Goal: Feedback & Contribution: Leave review/rating

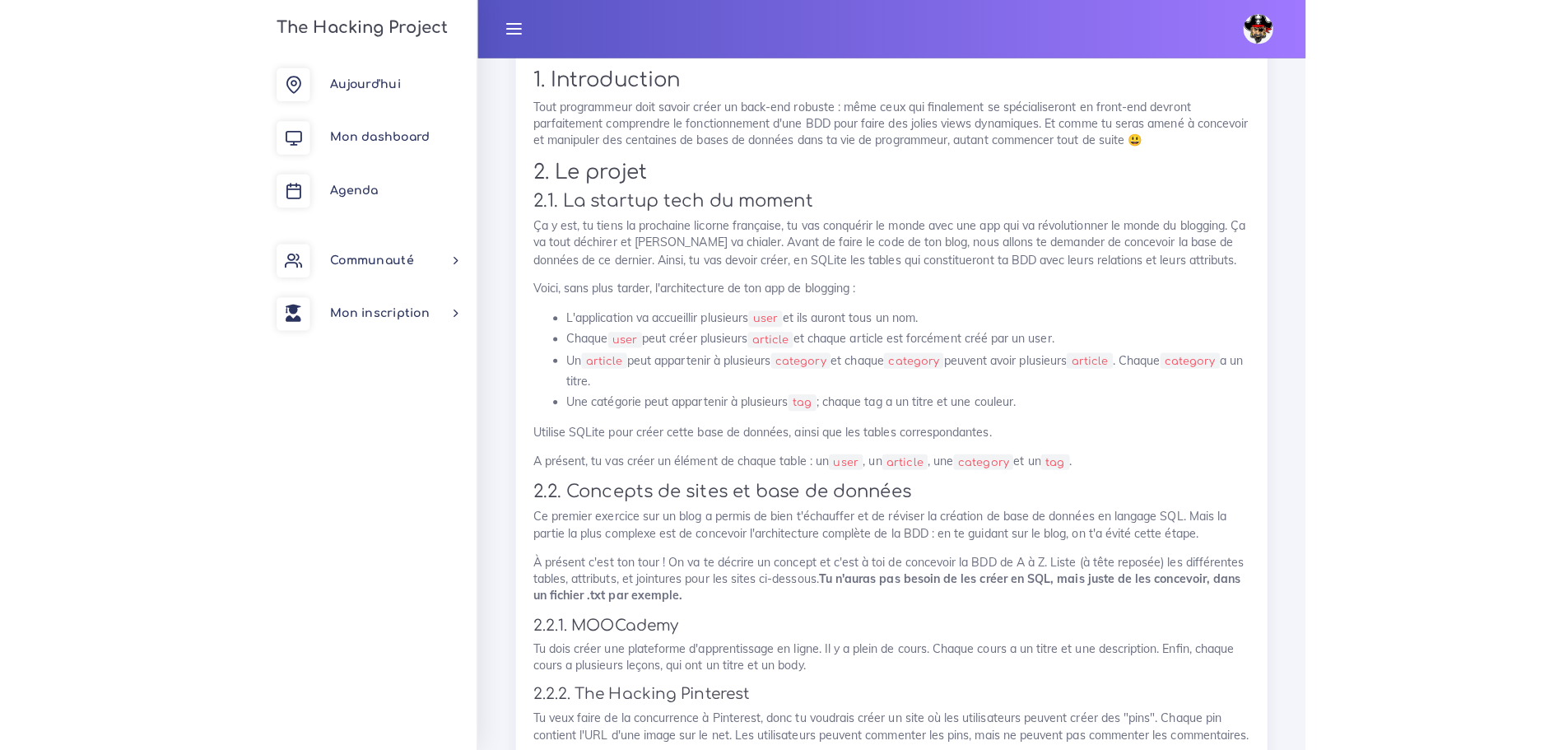
scroll to position [1924, 0]
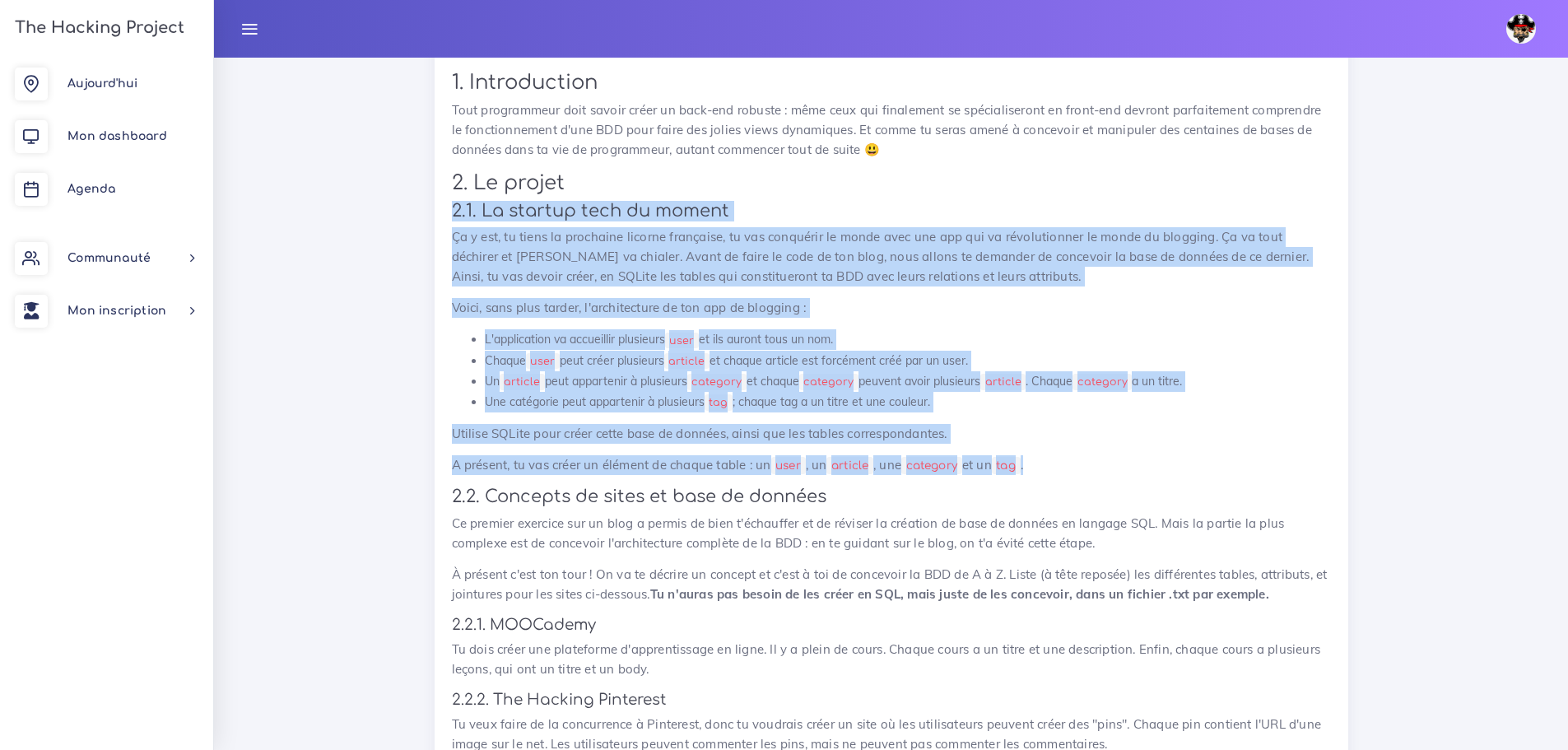
drag, startPoint x: 1080, startPoint y: 459, endPoint x: 447, endPoint y: 213, distance: 679.1
copy div "9.6. Lo ipsumdo sita co adipis El s doe, te incid ut laboreetd magnaal enimadmi…"
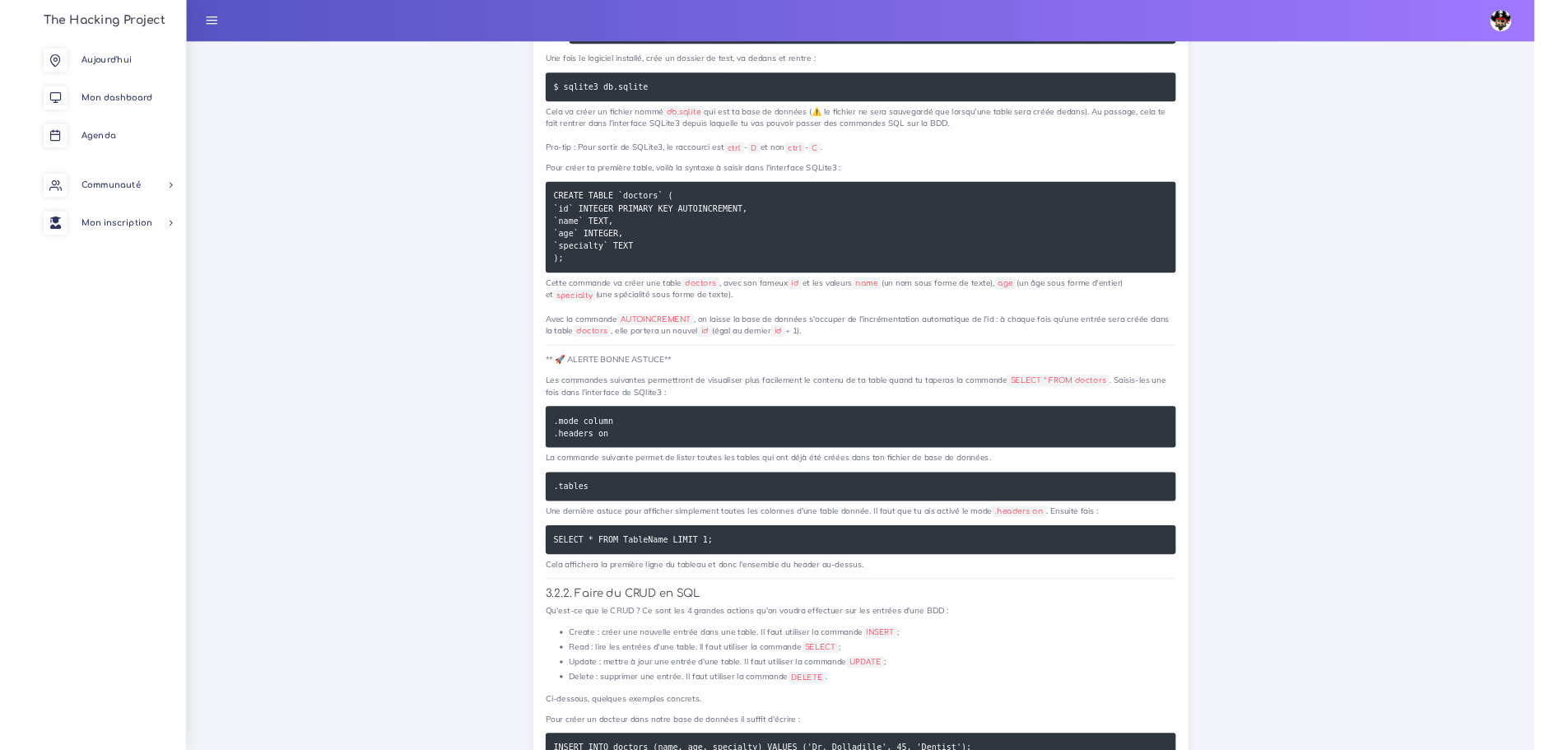
scroll to position [6166, 0]
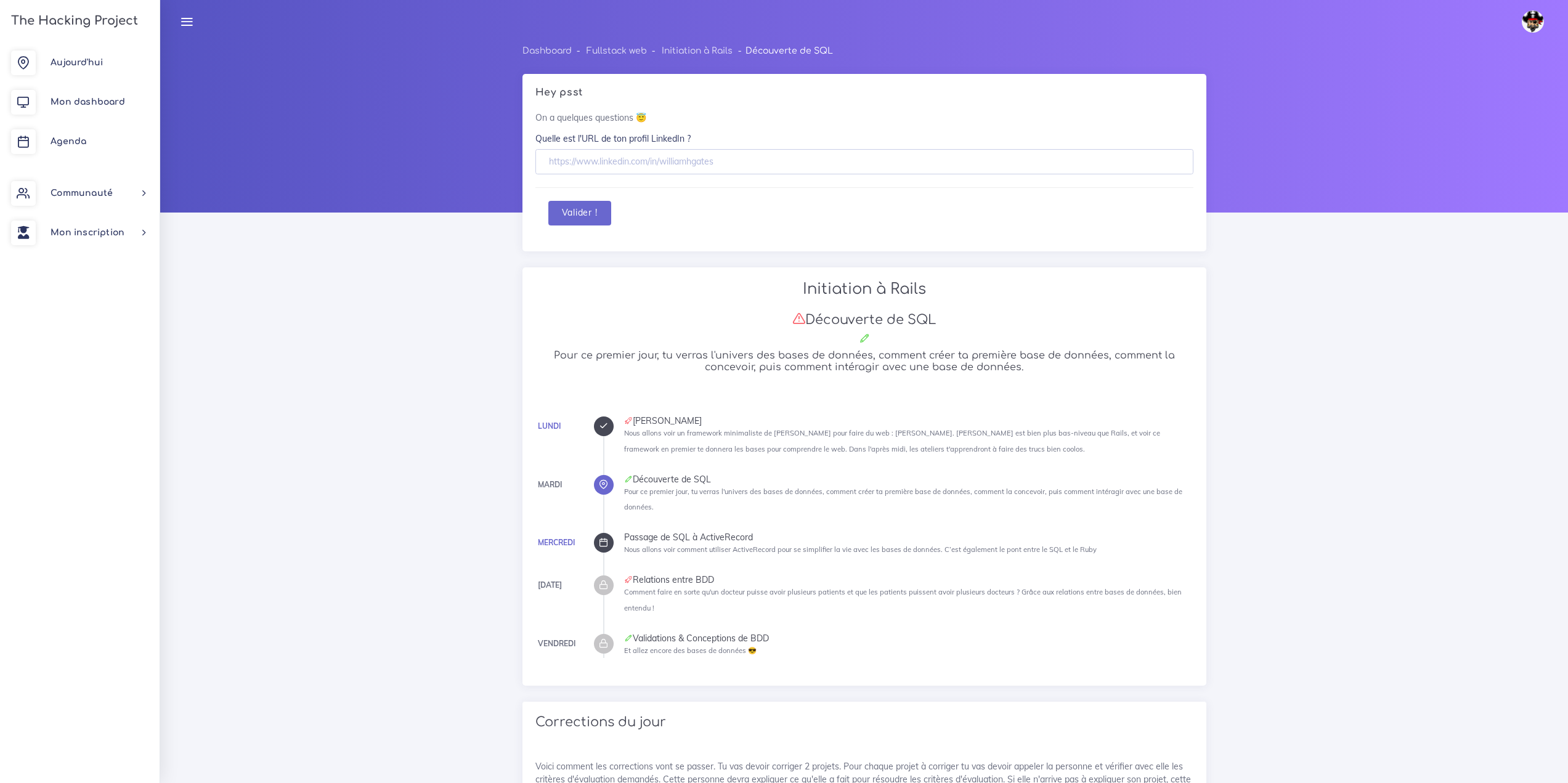
scroll to position [1294, 0]
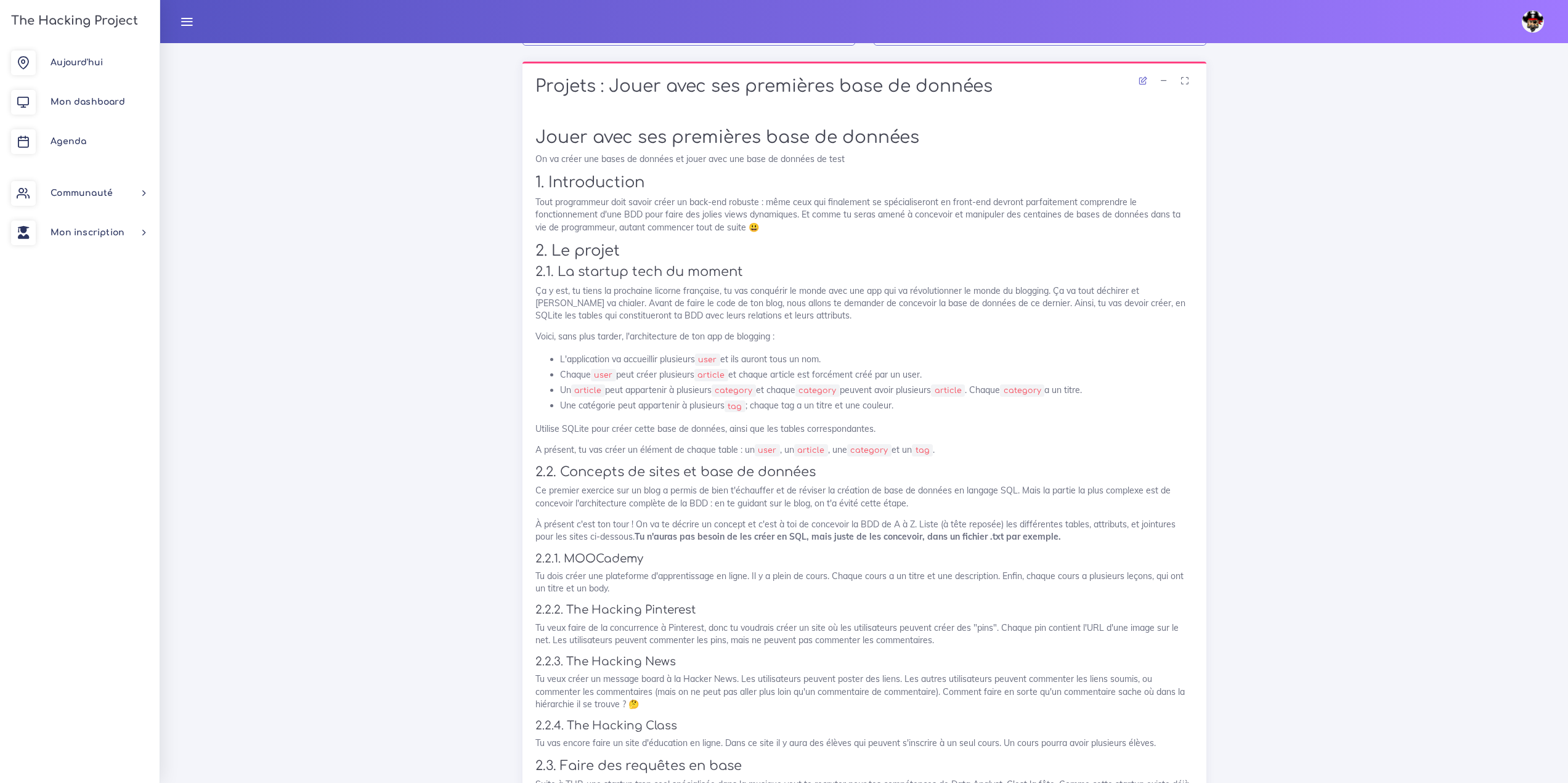
click at [82, 162] on ul "Aujourd'hui Mon dashboard Agenda Communauté Ambassade Certifications Marketplac…" at bounding box center [80, 147] width 159 height 209
click at [79, 161] on ul "Aujourd'hui Mon dashboard Agenda Communauté Ambassade Certifications Marketplac…" at bounding box center [80, 147] width 159 height 209
click at [80, 150] on link "Agenda" at bounding box center [80, 142] width 159 height 39
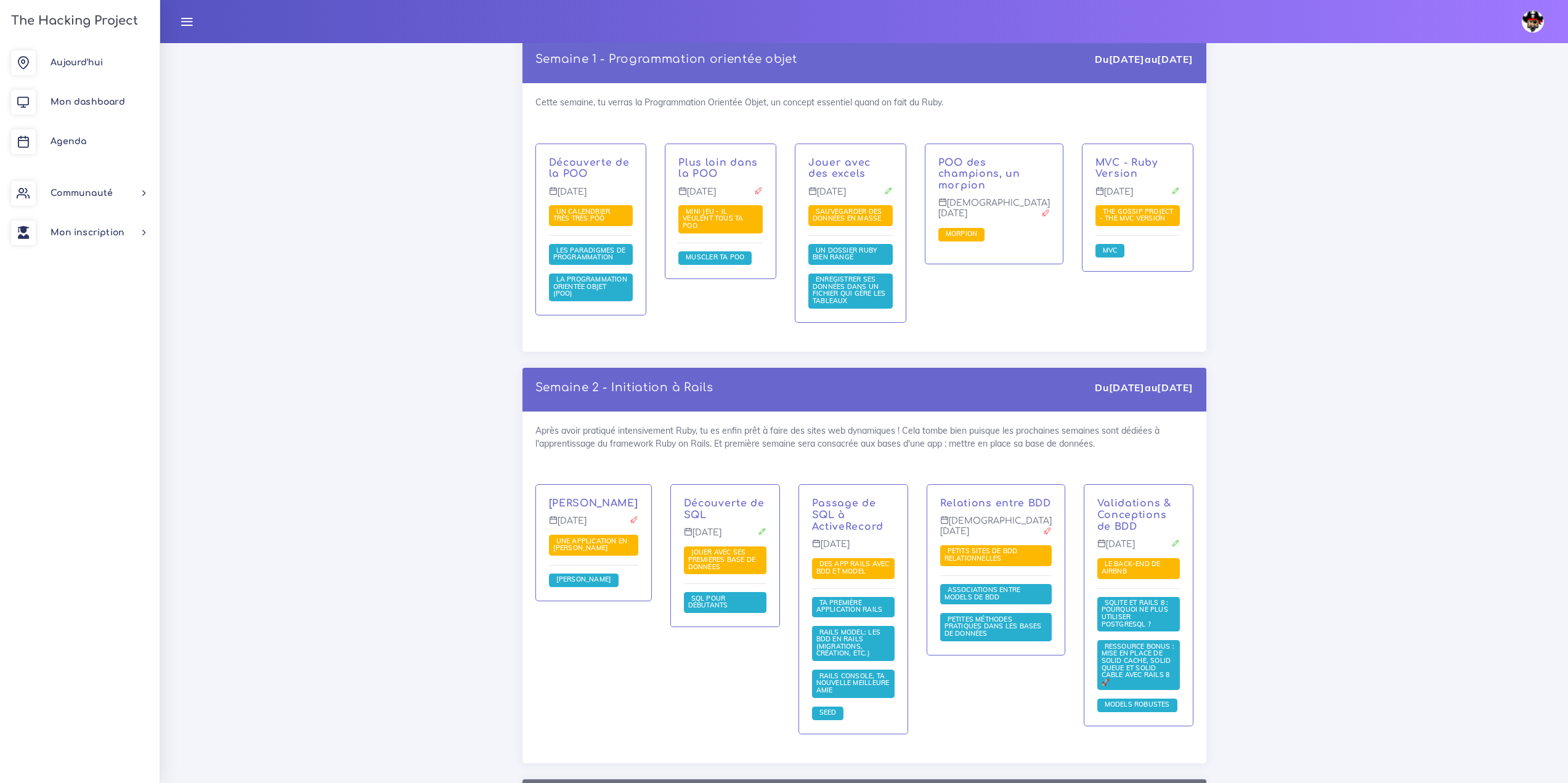
scroll to position [1725, 0]
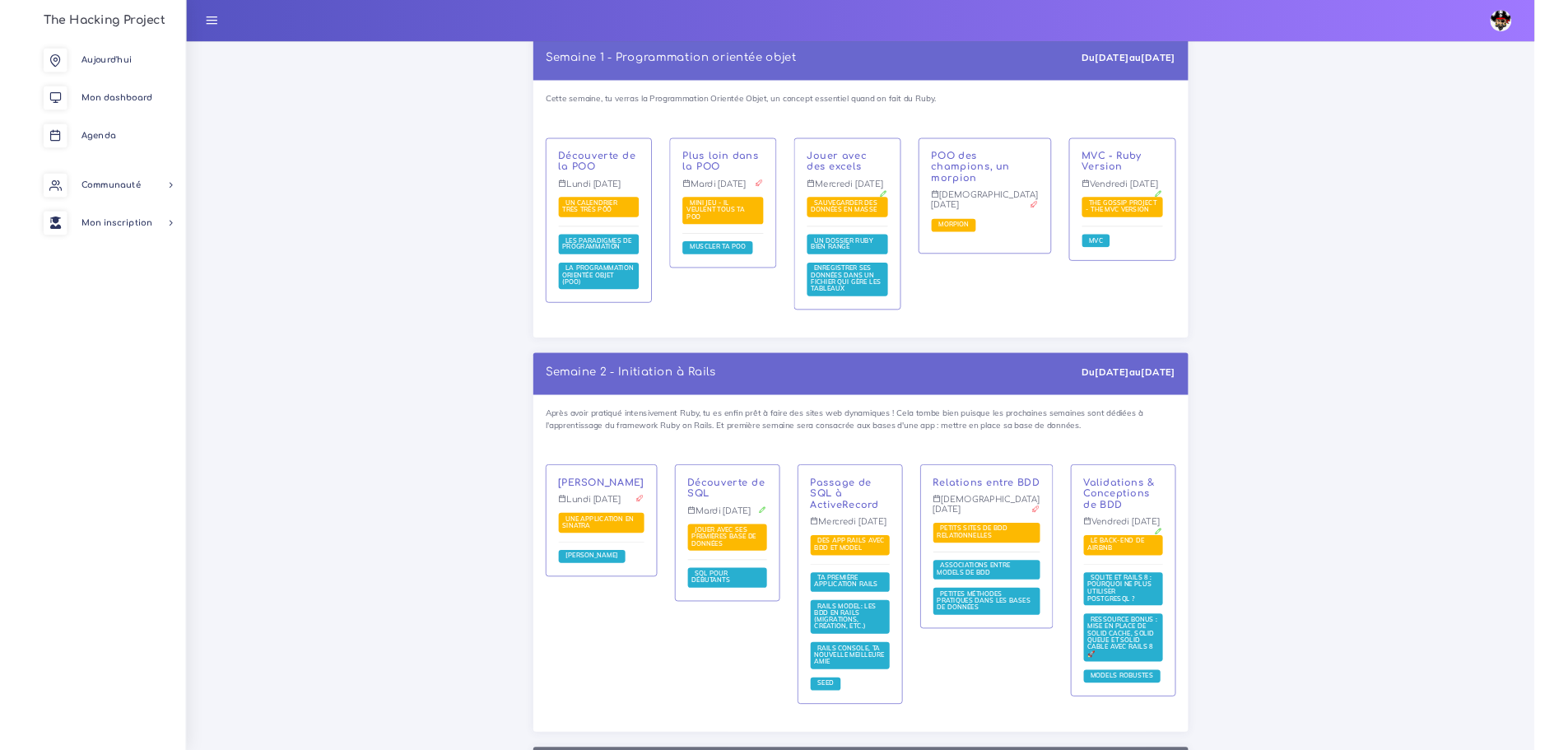
scroll to position [2308, 0]
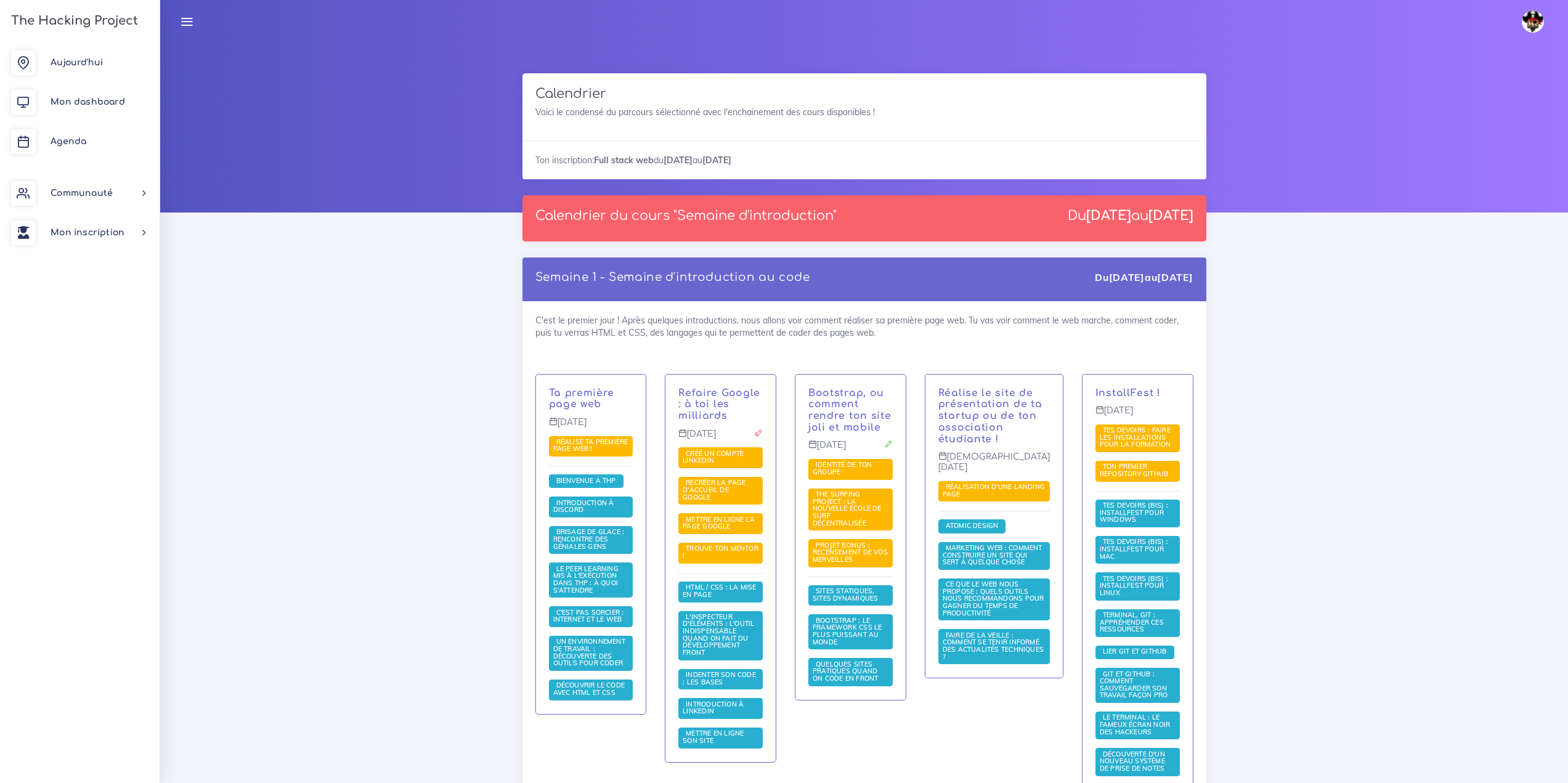
scroll to position [1727, 0]
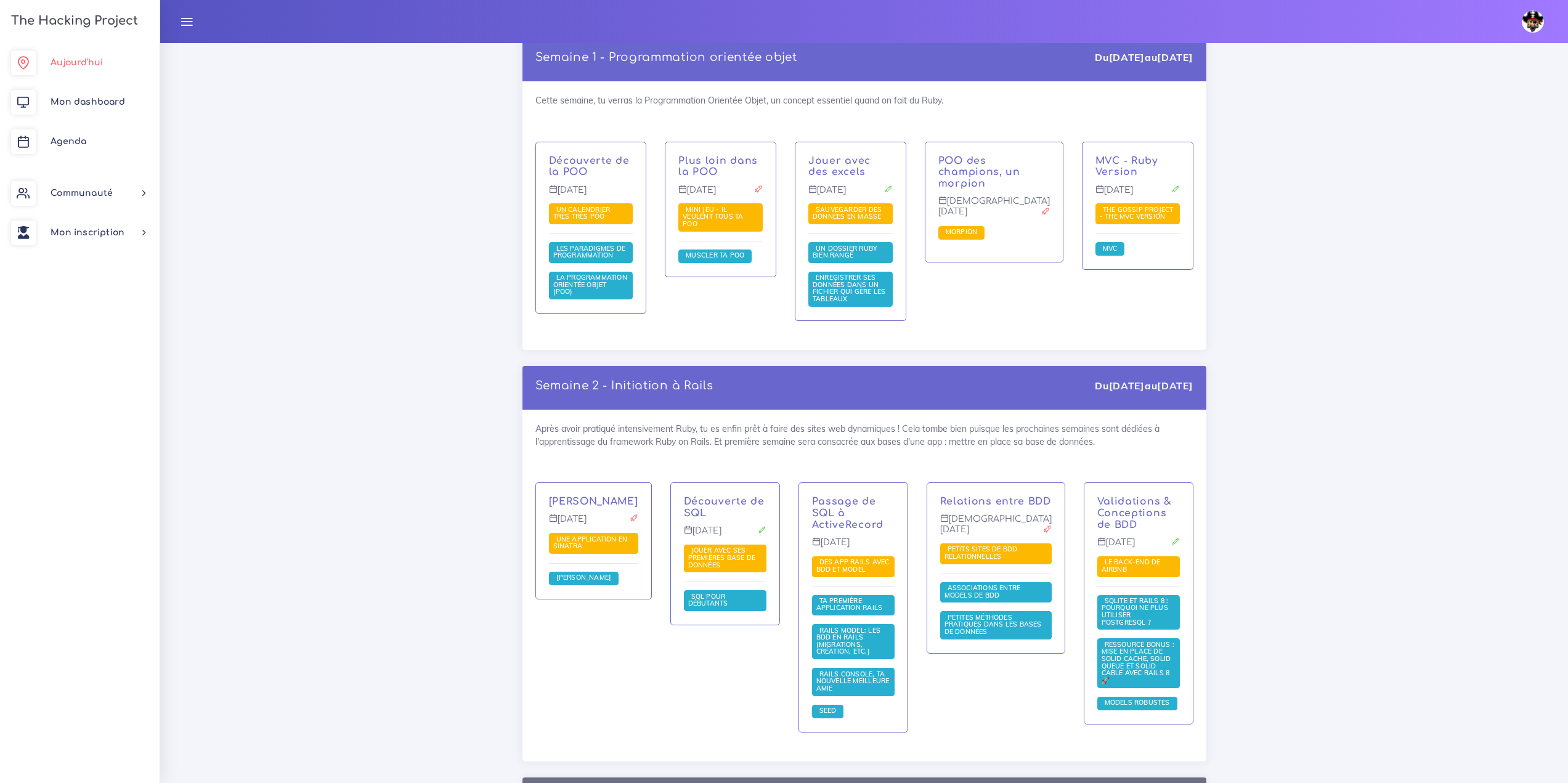
click at [87, 71] on link "Aujourd'hui" at bounding box center [80, 63] width 159 height 39
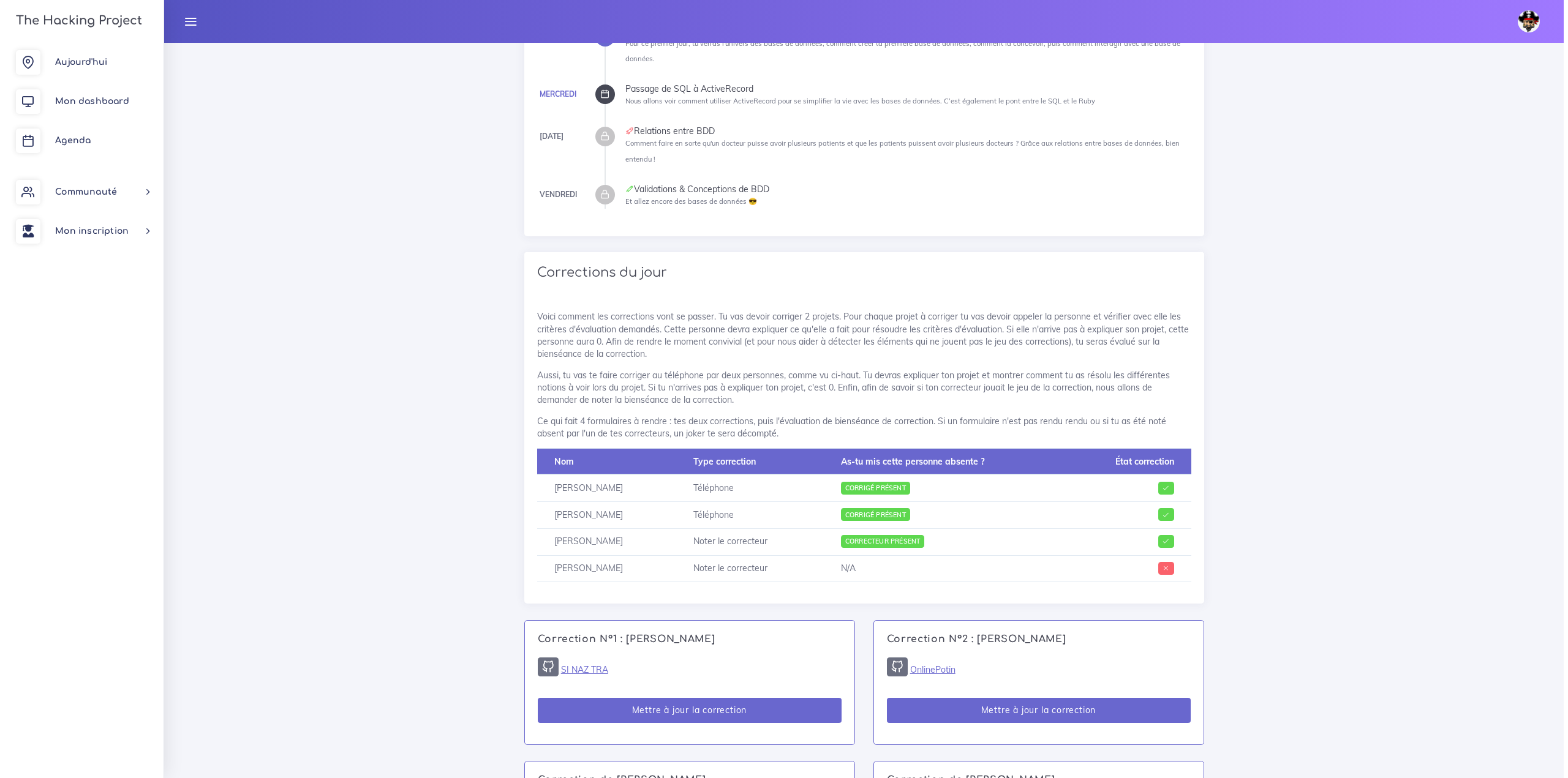
scroll to position [673, 0]
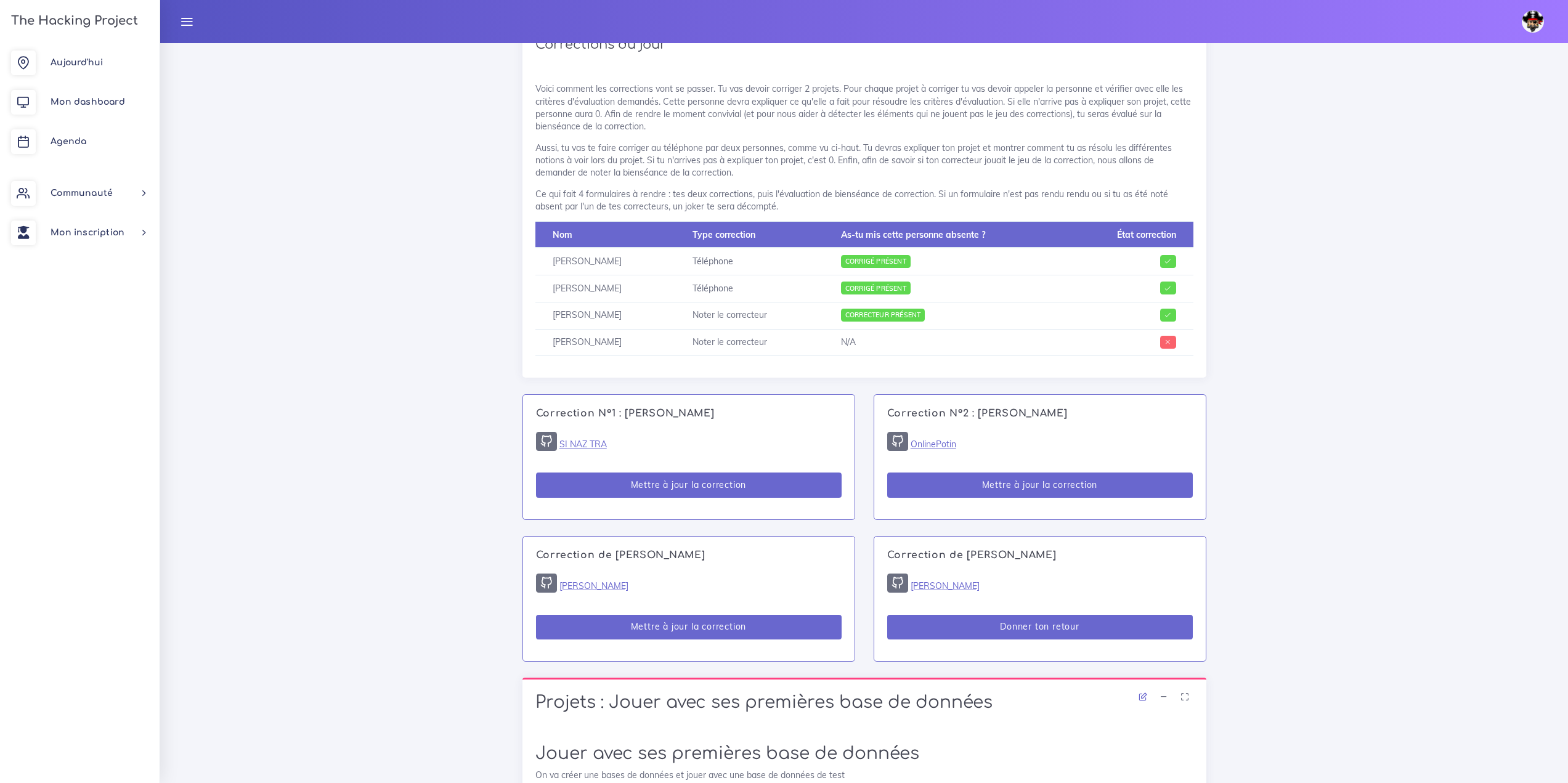
click at [942, 613] on div "Correction de Joseph LOGAN Sinatra Donner ton retour" at bounding box center [1040, 598] width 331 height 124
click at [940, 619] on button "Donner ton retour" at bounding box center [1040, 628] width 306 height 25
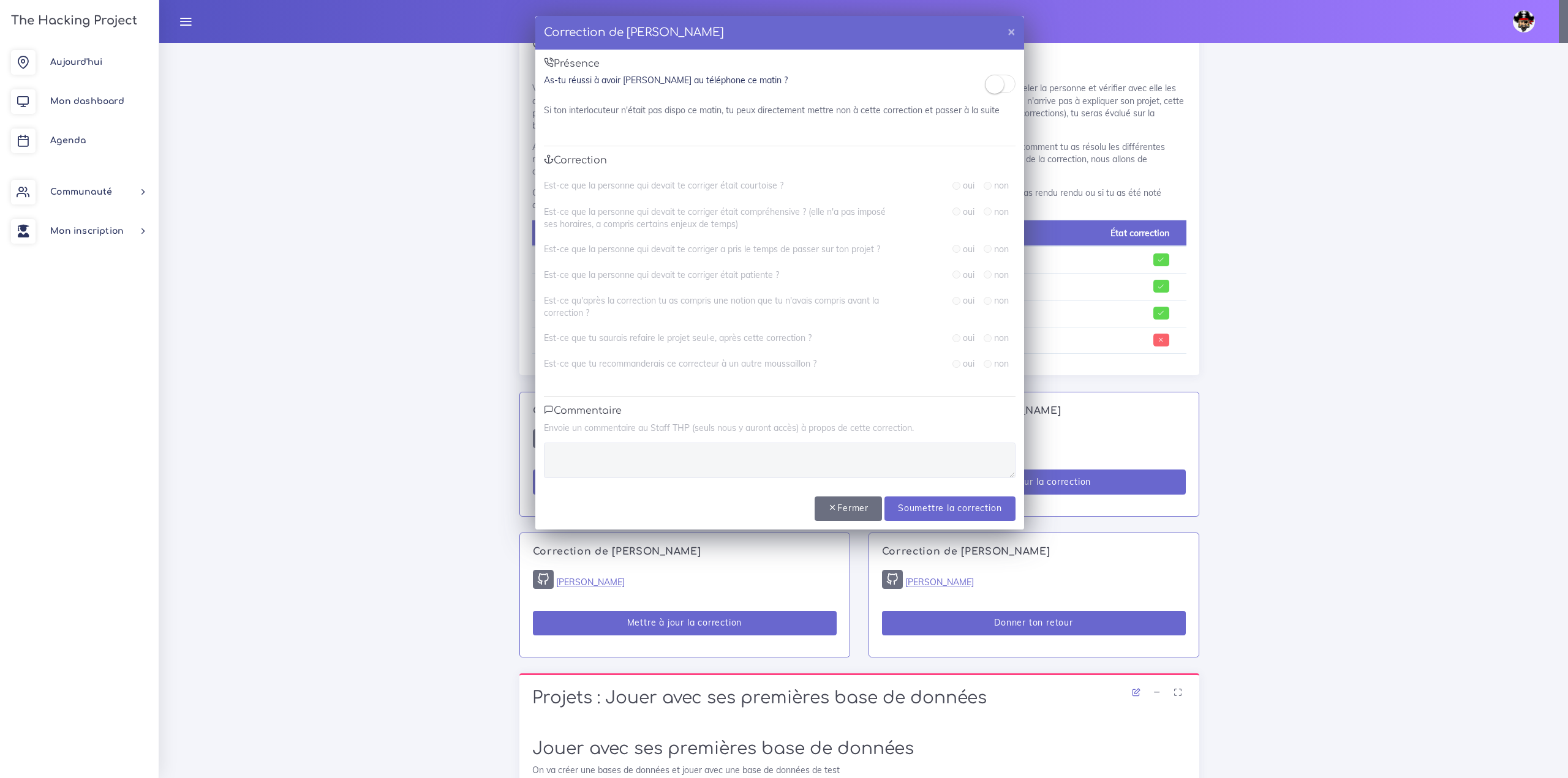
click at [1002, 85] on small at bounding box center [994, 84] width 18 height 18
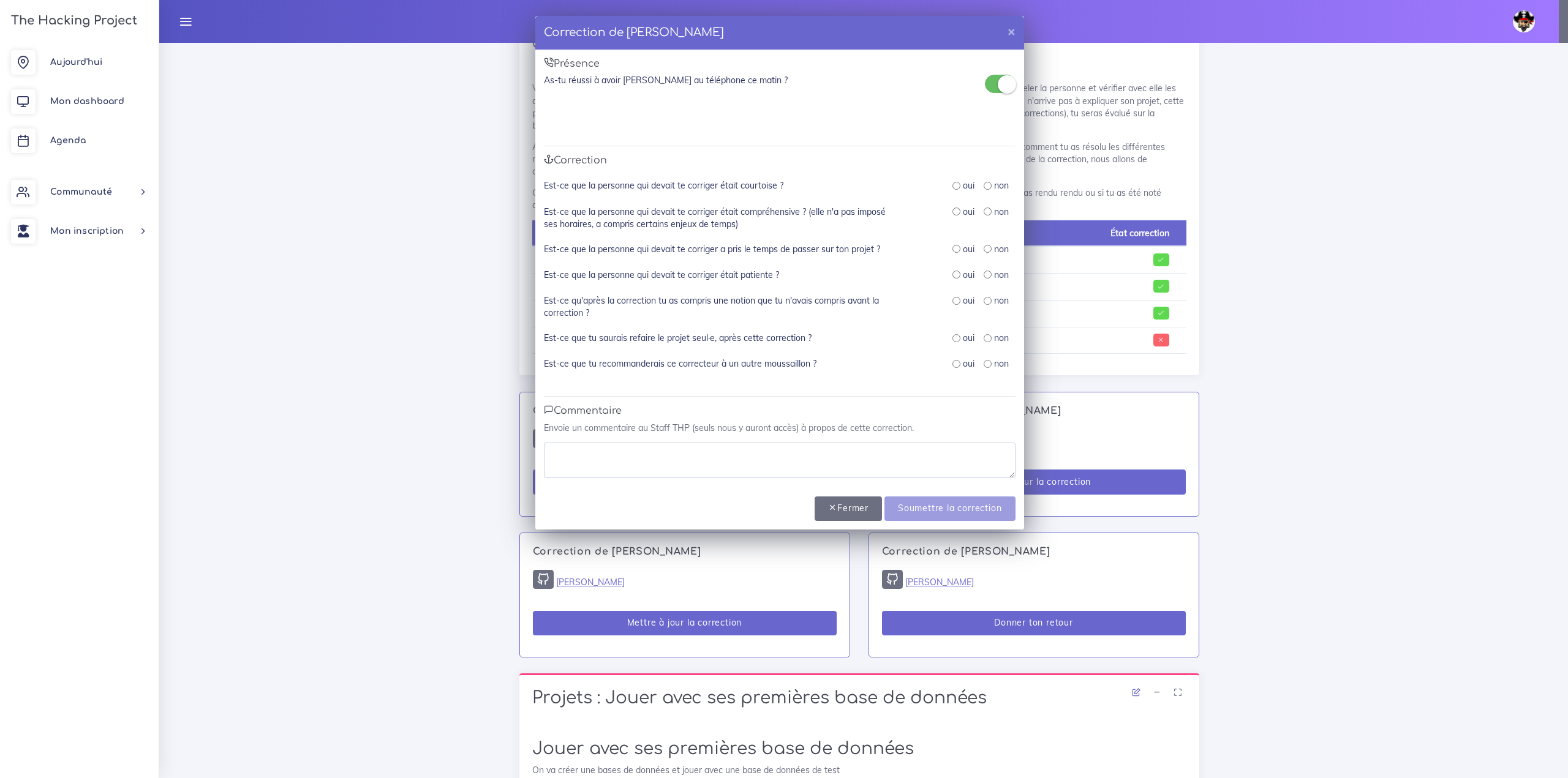
click at [954, 184] on input "radio" at bounding box center [956, 186] width 8 height 8
radio input "true"
click at [956, 213] on input "radio" at bounding box center [956, 211] width 8 height 8
radio input "true"
click at [960, 247] on div "oui" at bounding box center [963, 249] width 22 height 12
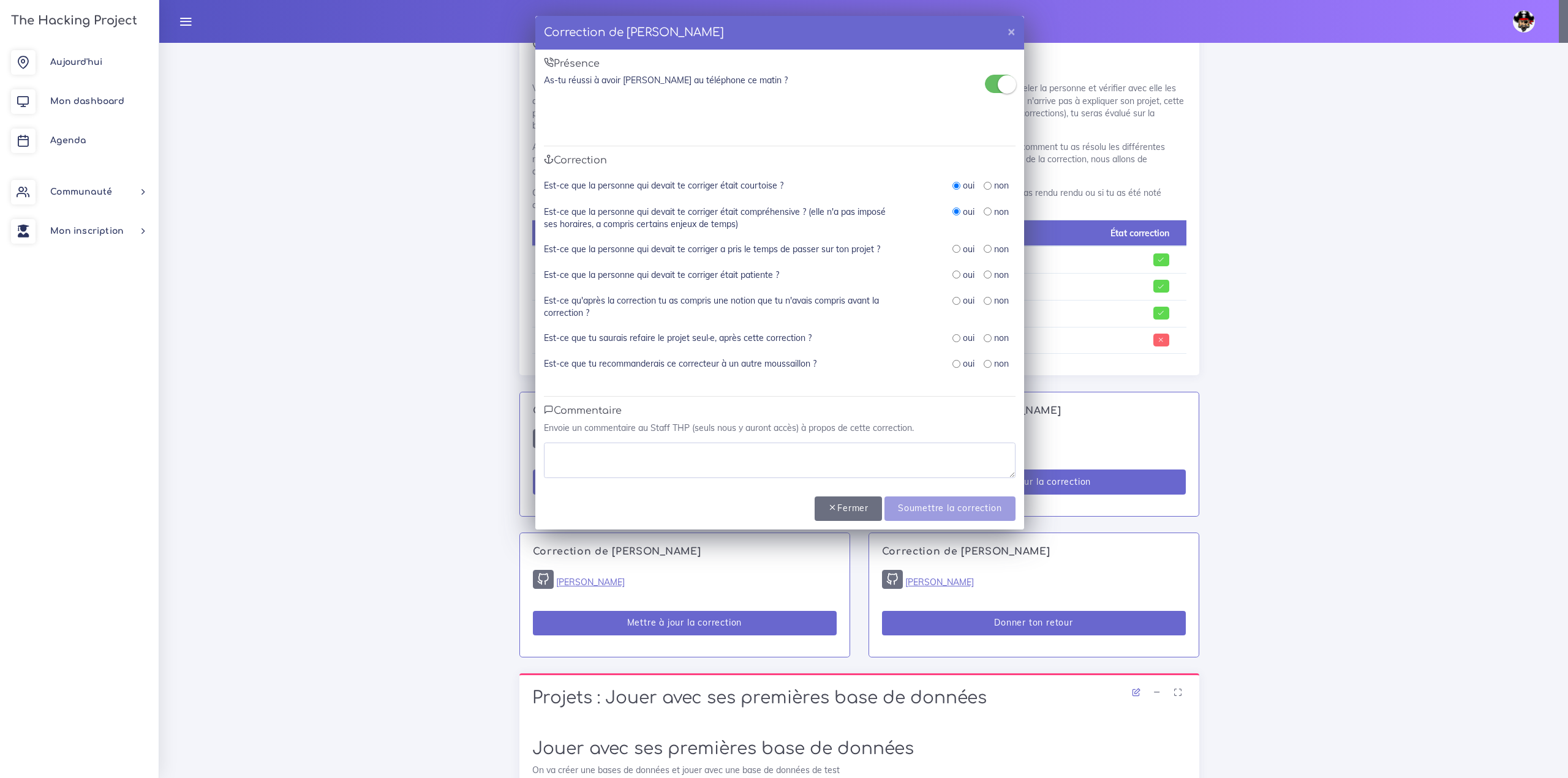
click at [960, 238] on div "Est-ce que la personne qui devait te corriger était compréhensive ? (elle n'a p…" at bounding box center [780, 224] width 472 height 37
click at [957, 251] on input "radio" at bounding box center [956, 249] width 8 height 8
radio input "true"
click at [954, 278] on input "radio" at bounding box center [956, 274] width 8 height 8
radio input "true"
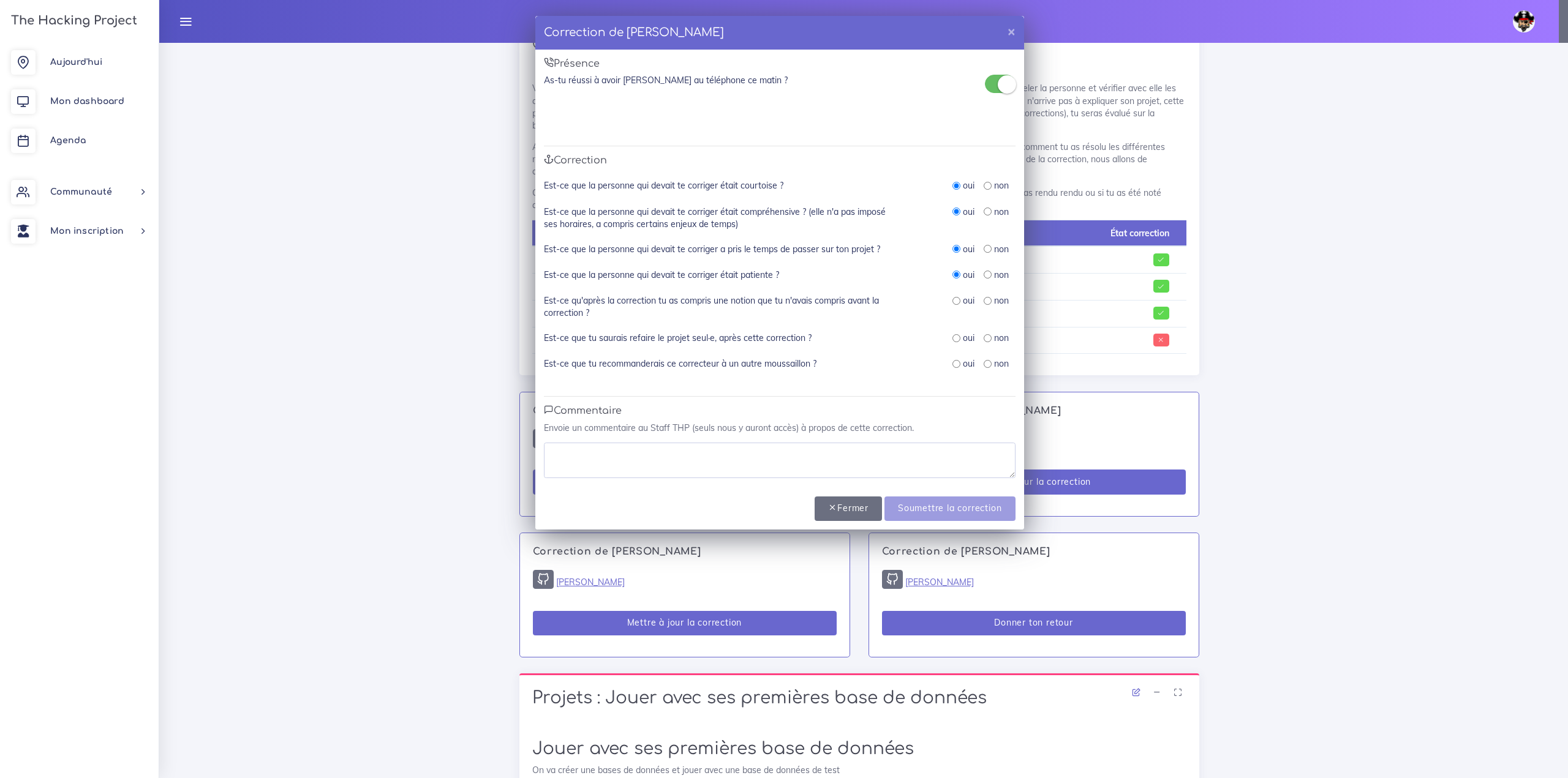
click at [957, 300] on input "radio" at bounding box center [956, 301] width 8 height 8
radio input "true"
click at [956, 337] on input "radio" at bounding box center [956, 338] width 8 height 8
radio input "true"
click at [957, 360] on input "radio" at bounding box center [956, 364] width 8 height 8
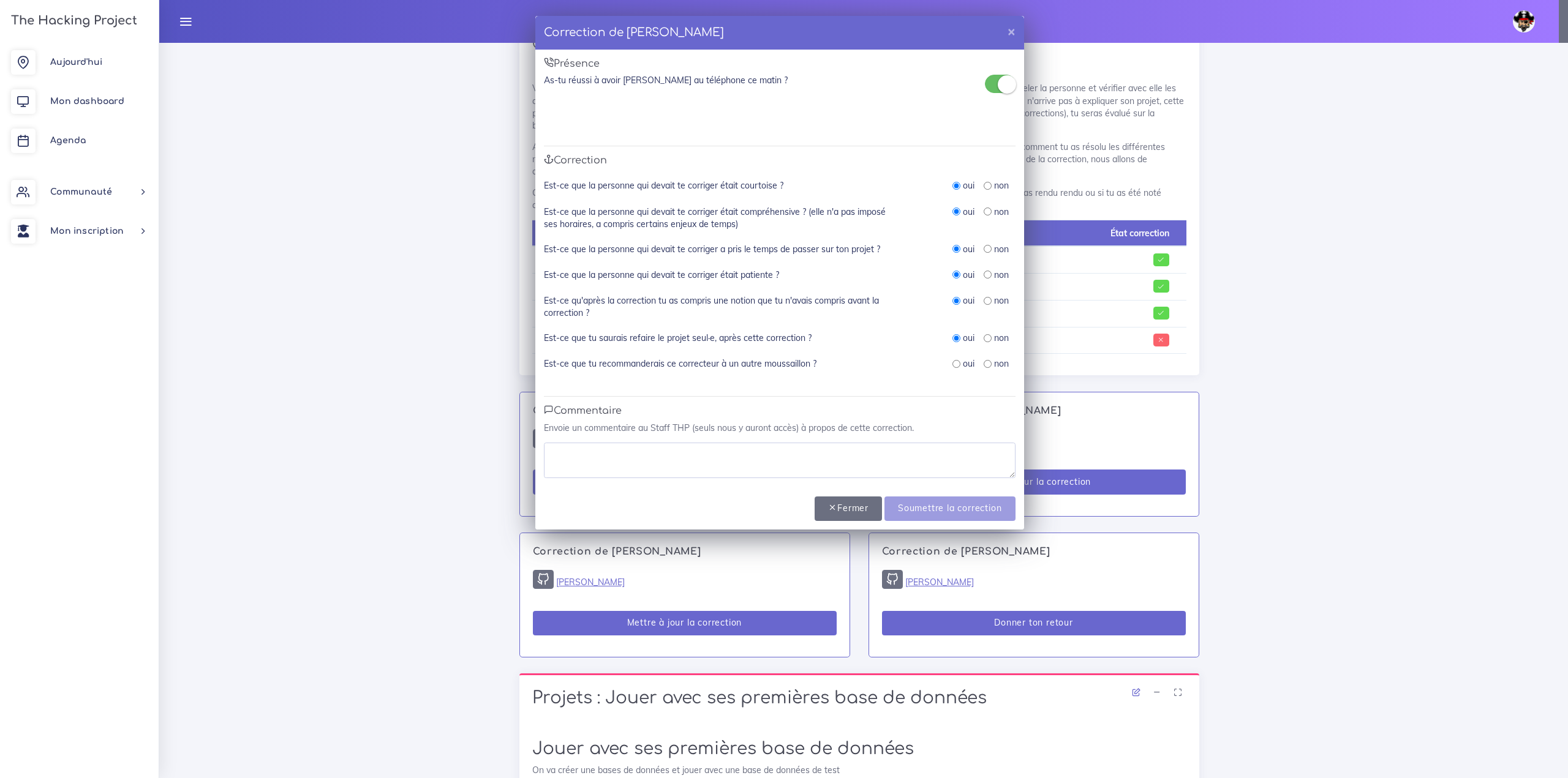
radio input "true"
click at [956, 367] on input "radio" at bounding box center [956, 364] width 8 height 8
click at [850, 459] on textarea at bounding box center [780, 460] width 472 height 36
type textarea "PARFAIT"
click at [925, 501] on input "Soumettre la correction" at bounding box center [950, 509] width 131 height 25
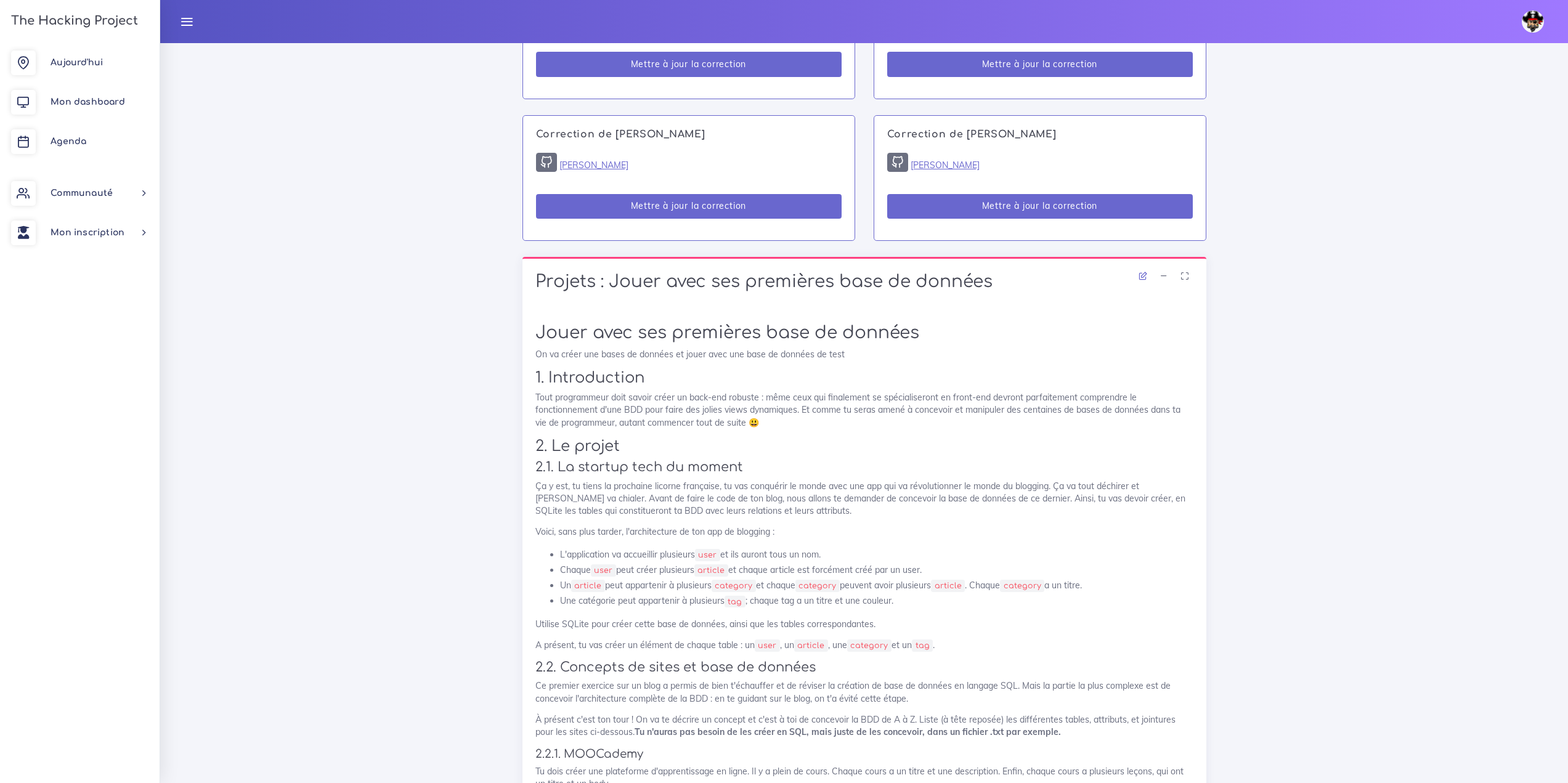
scroll to position [1109, 0]
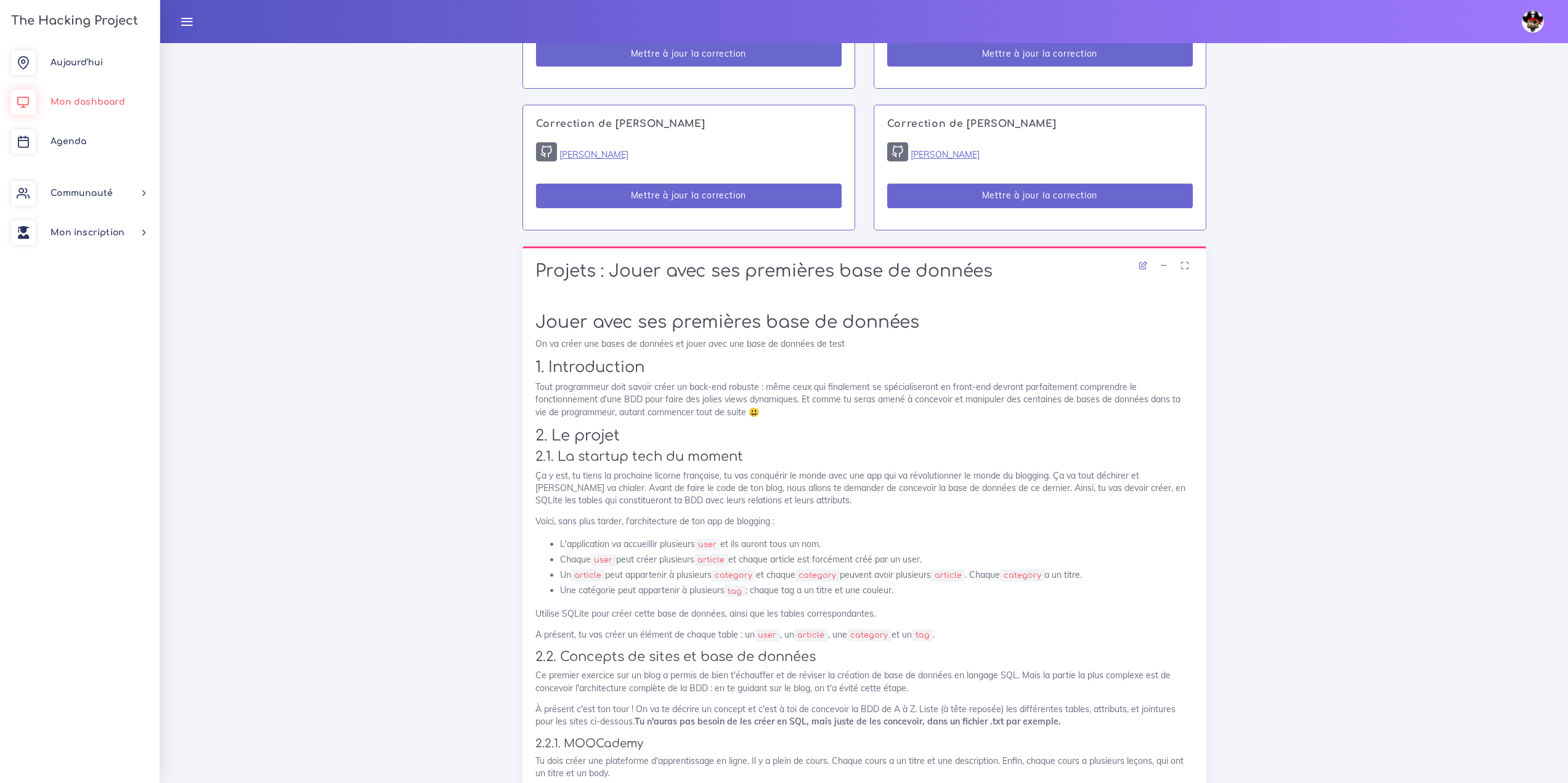
click at [110, 97] on span "Mon dashboard" at bounding box center [88, 102] width 75 height 9
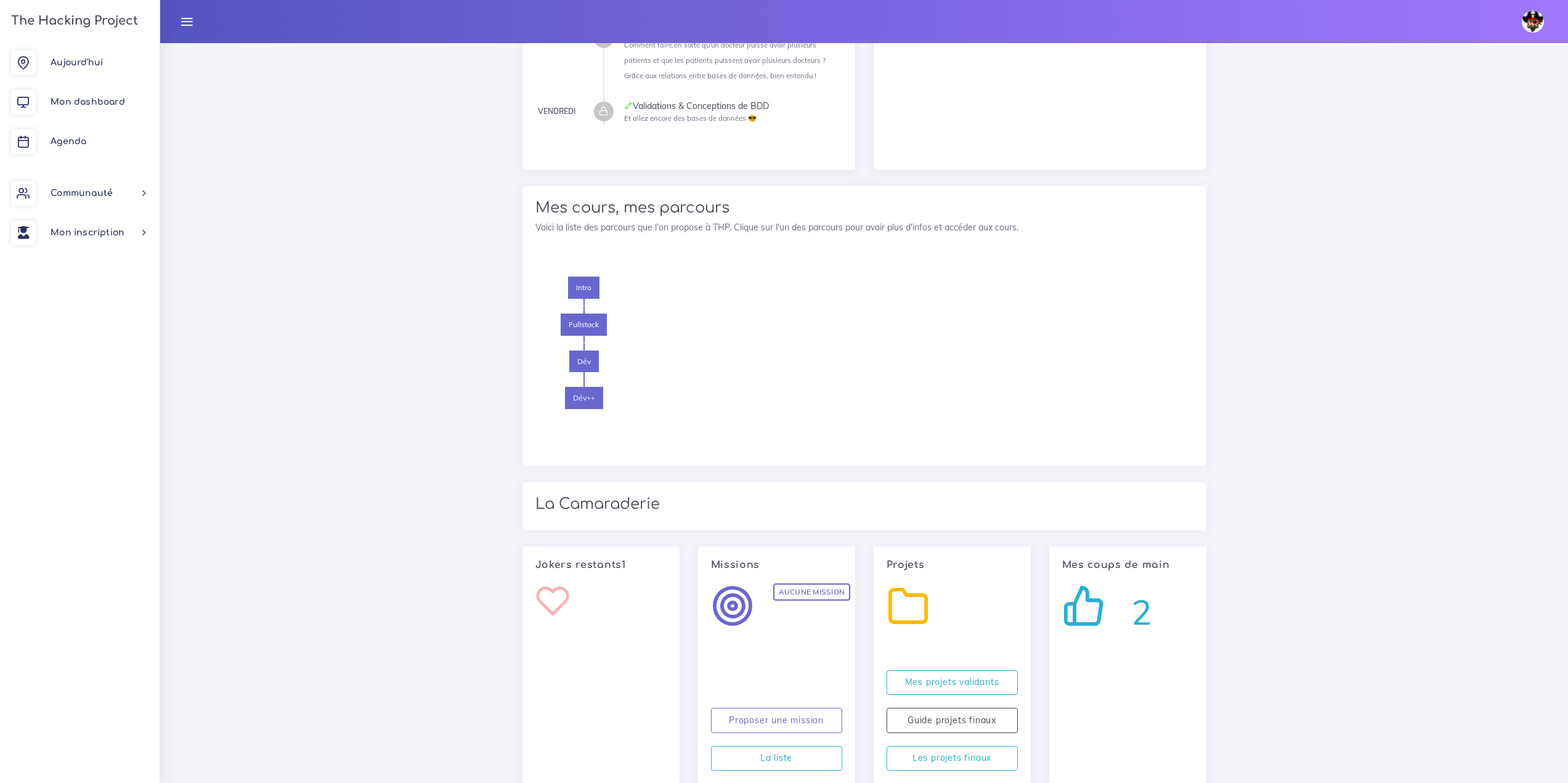
scroll to position [981, 0]
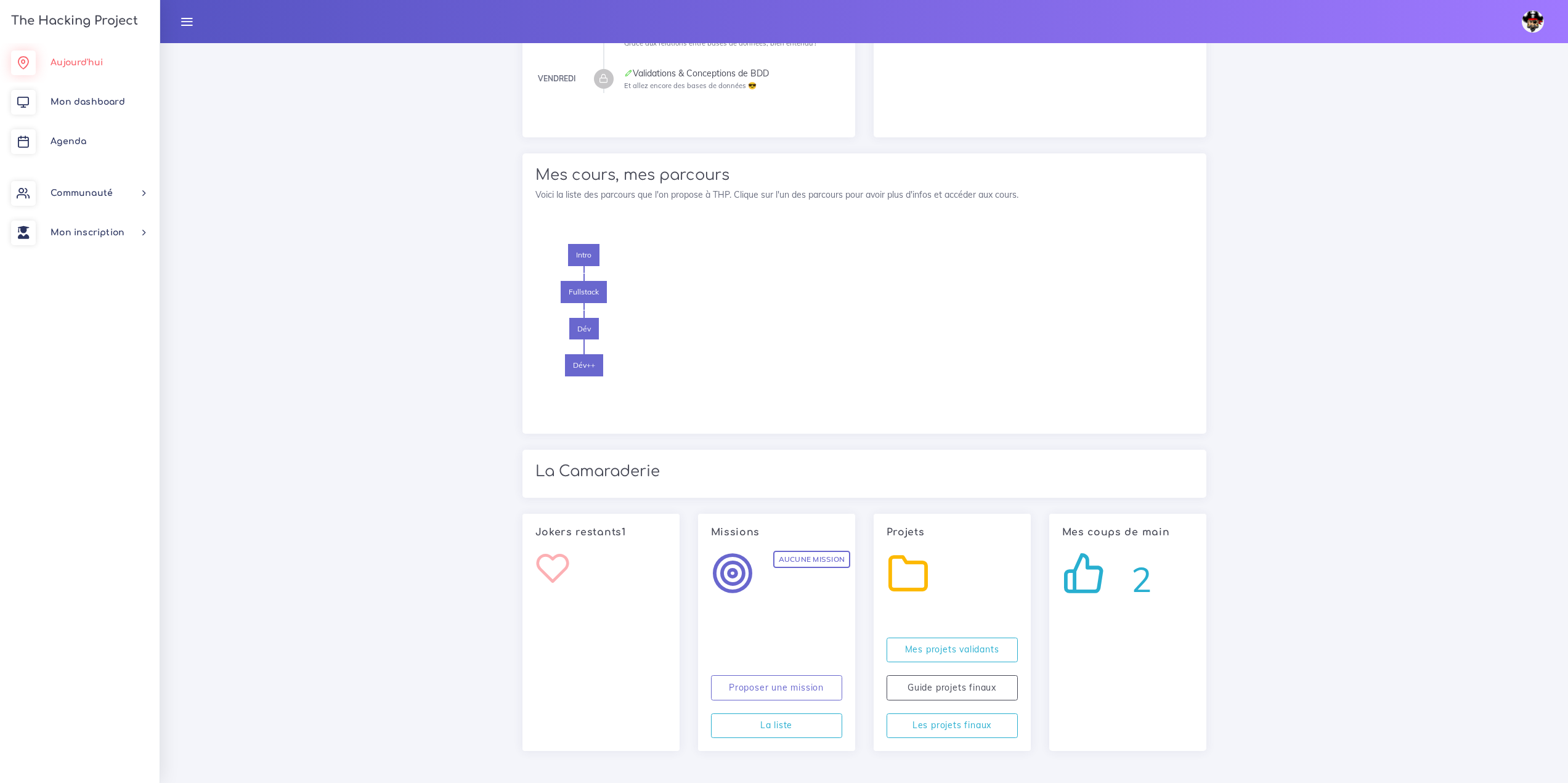
click at [95, 66] on span "Aujourd'hui" at bounding box center [76, 63] width 52 height 9
